Goal: Find specific page/section: Find specific page/section

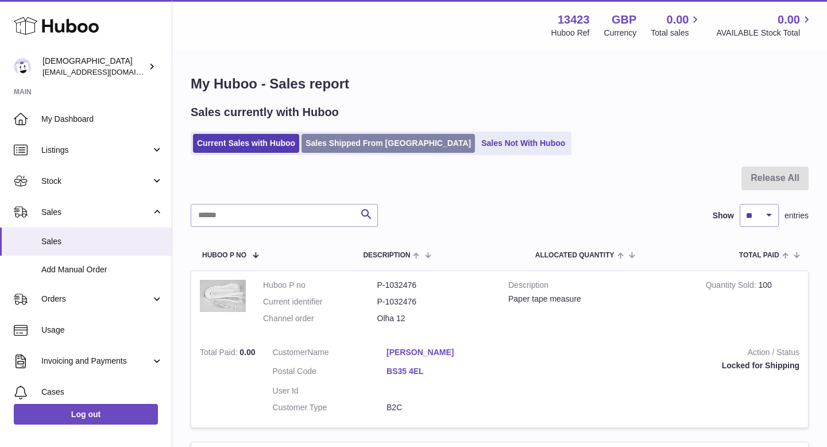
click at [287, 143] on link "Sales Shipped From [GEOGRAPHIC_DATA]" at bounding box center [388, 143] width 173 height 19
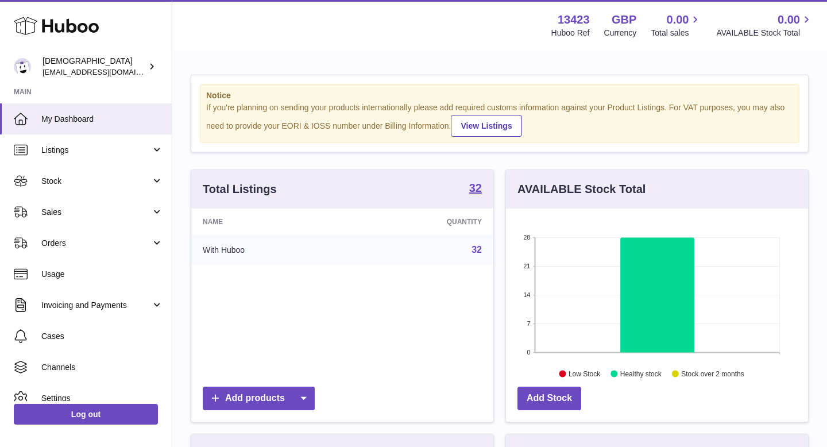
scroll to position [179, 302]
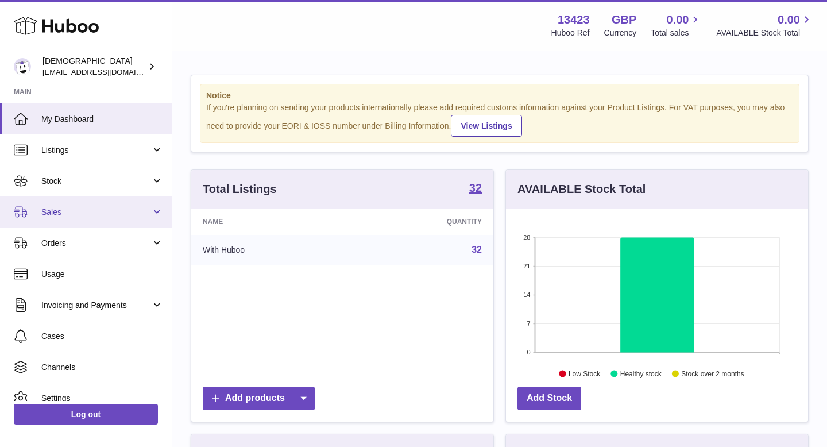
click at [63, 205] on link "Sales" at bounding box center [86, 211] width 172 height 31
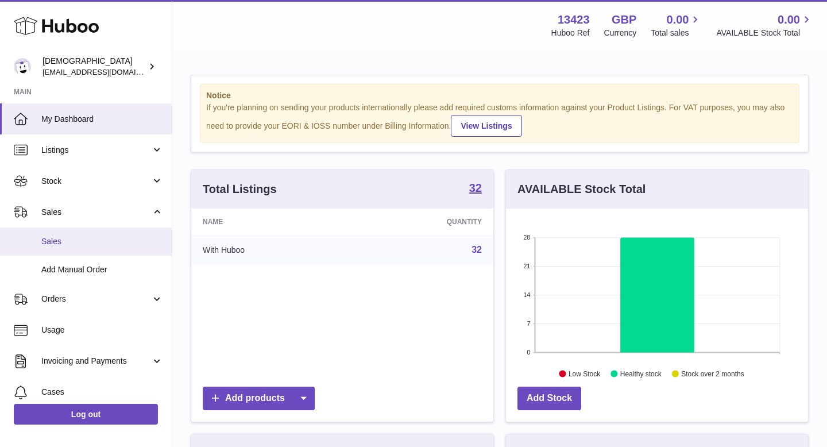
click at [68, 244] on span "Sales" at bounding box center [102, 241] width 122 height 11
